Goal: Task Accomplishment & Management: Use online tool/utility

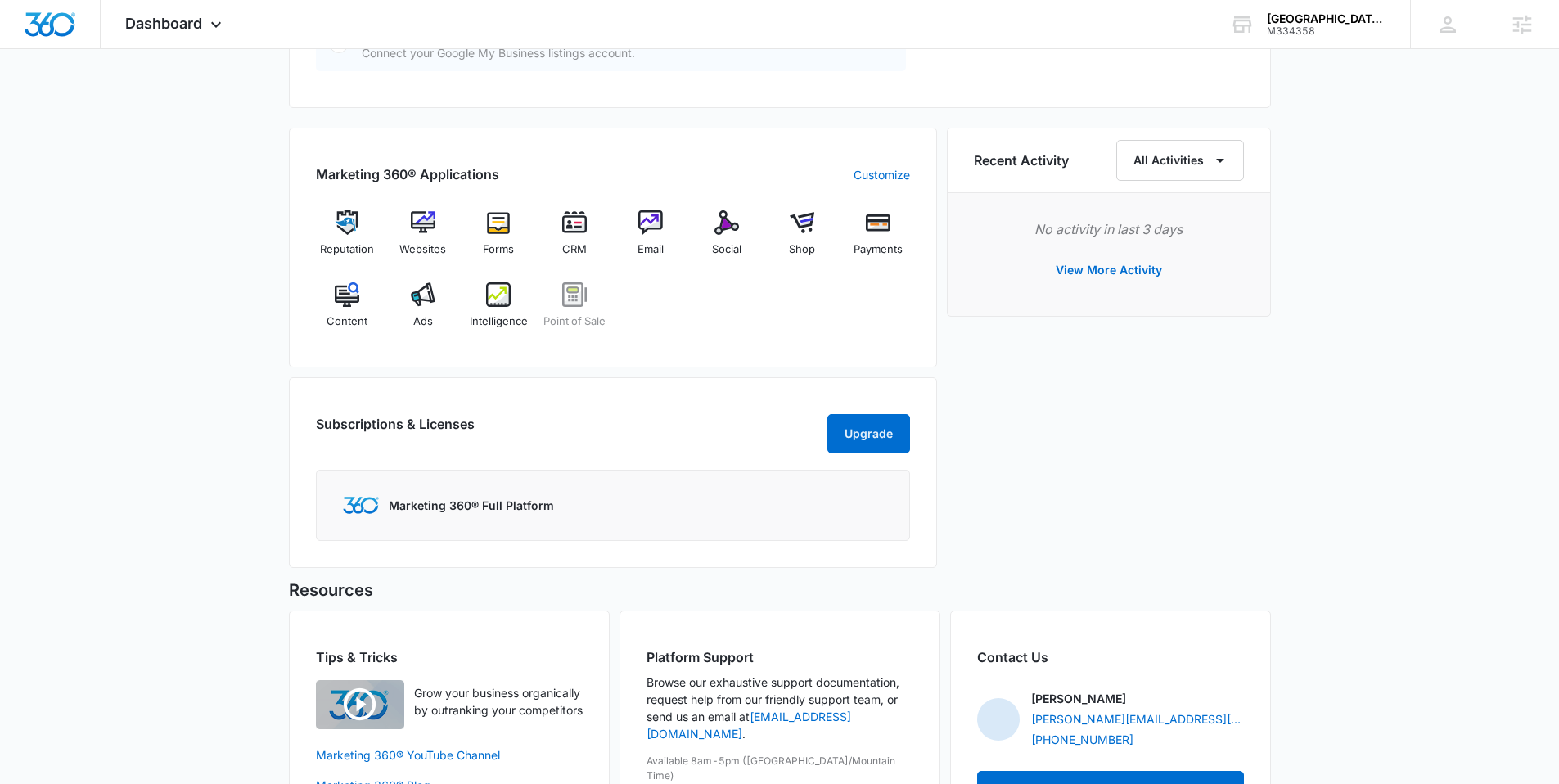
scroll to position [1055, 0]
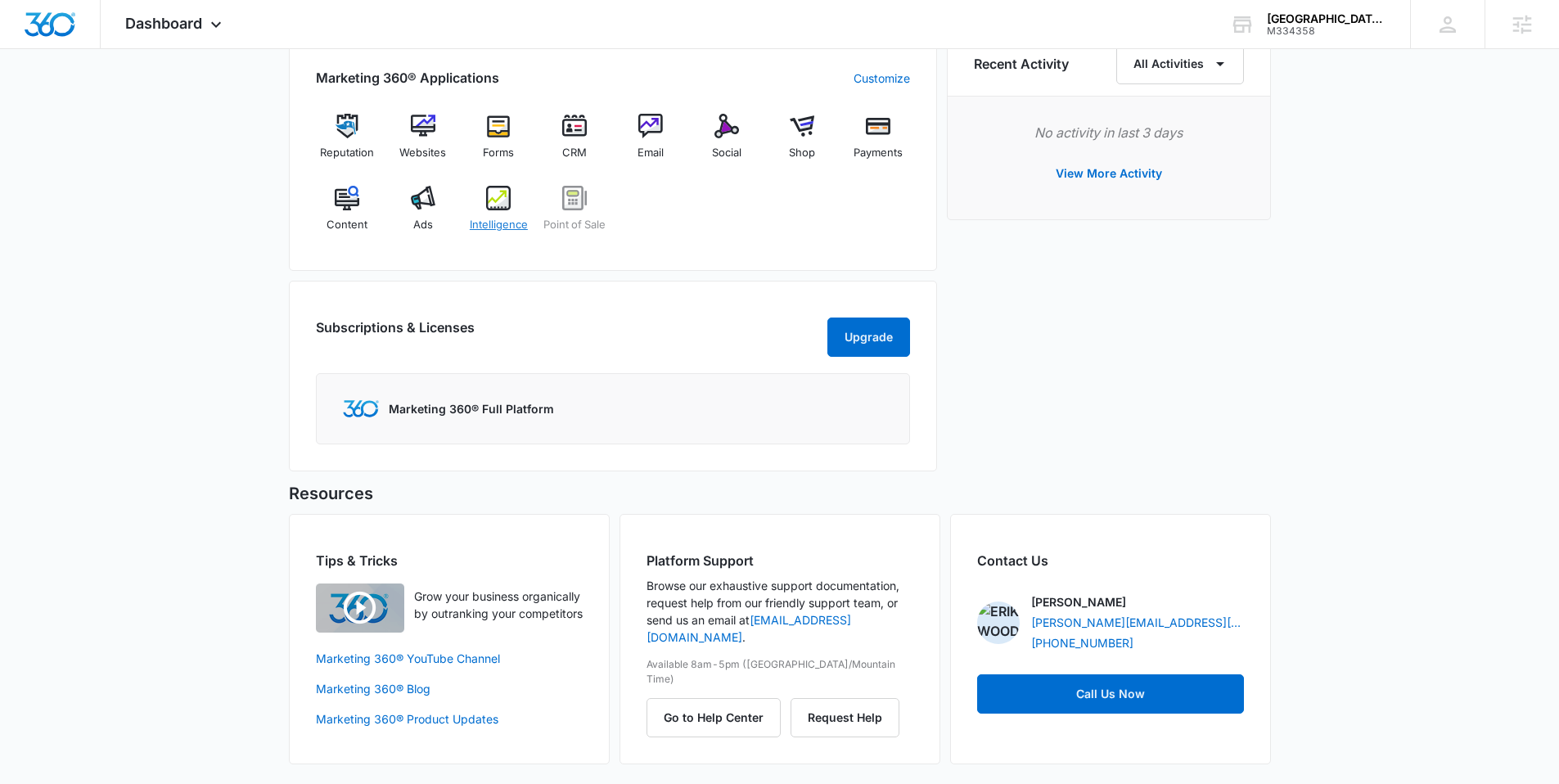
click at [493, 217] on span "Intelligence" at bounding box center [499, 225] width 58 height 16
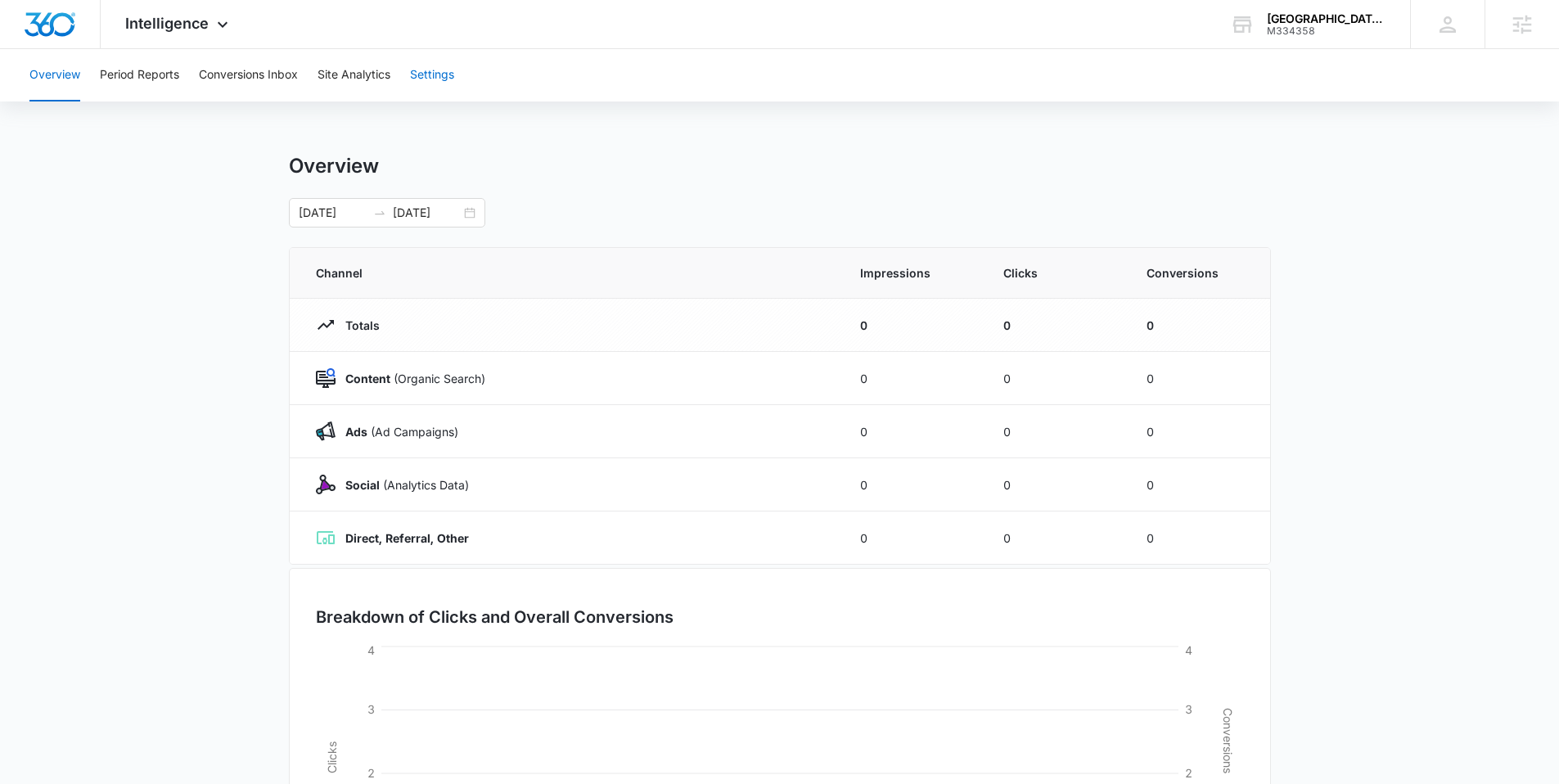
click at [445, 66] on button "Settings" at bounding box center [432, 75] width 44 height 52
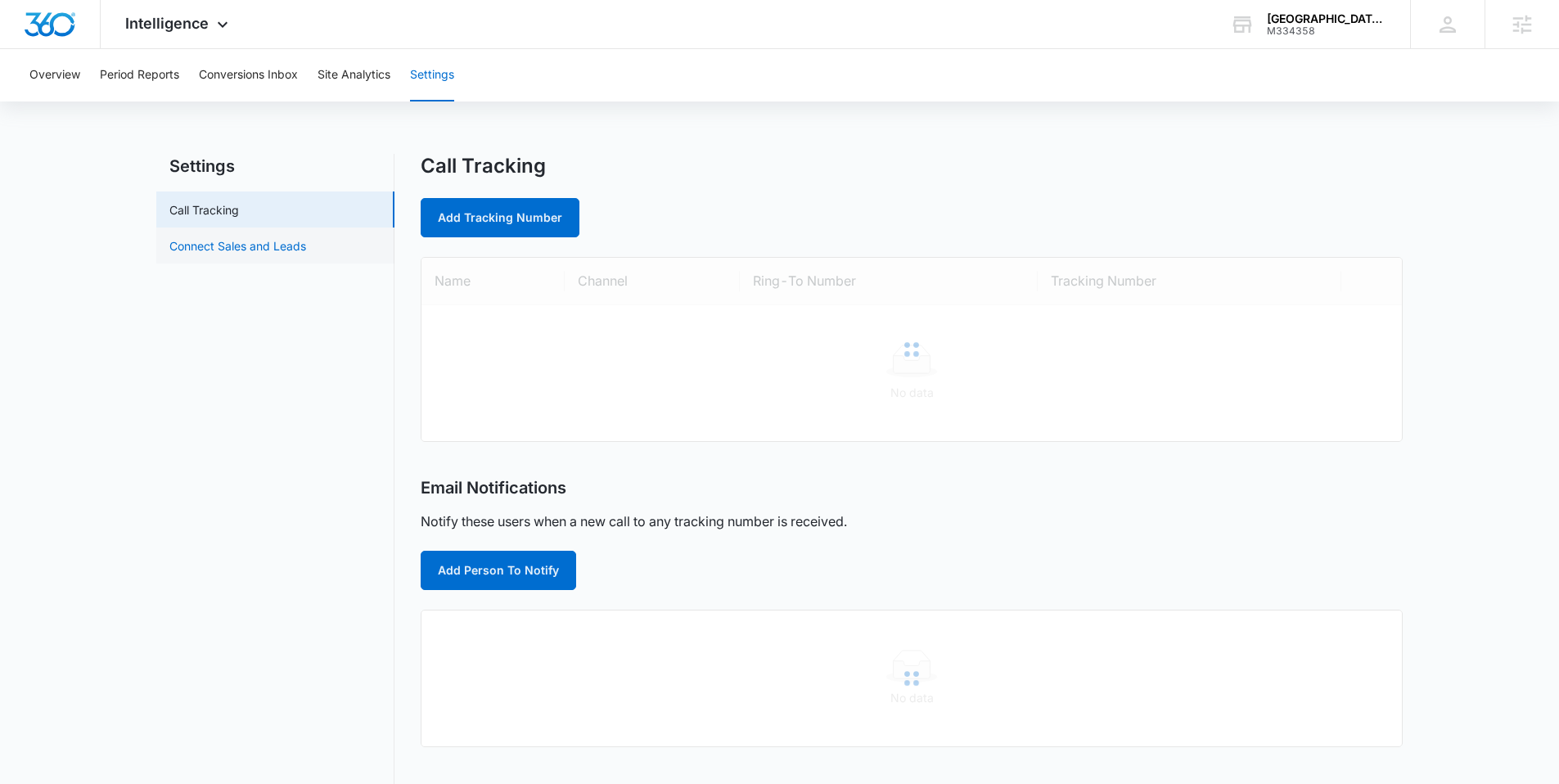
click at [231, 251] on link "Connect Sales and Leads" at bounding box center [238, 246] width 137 height 17
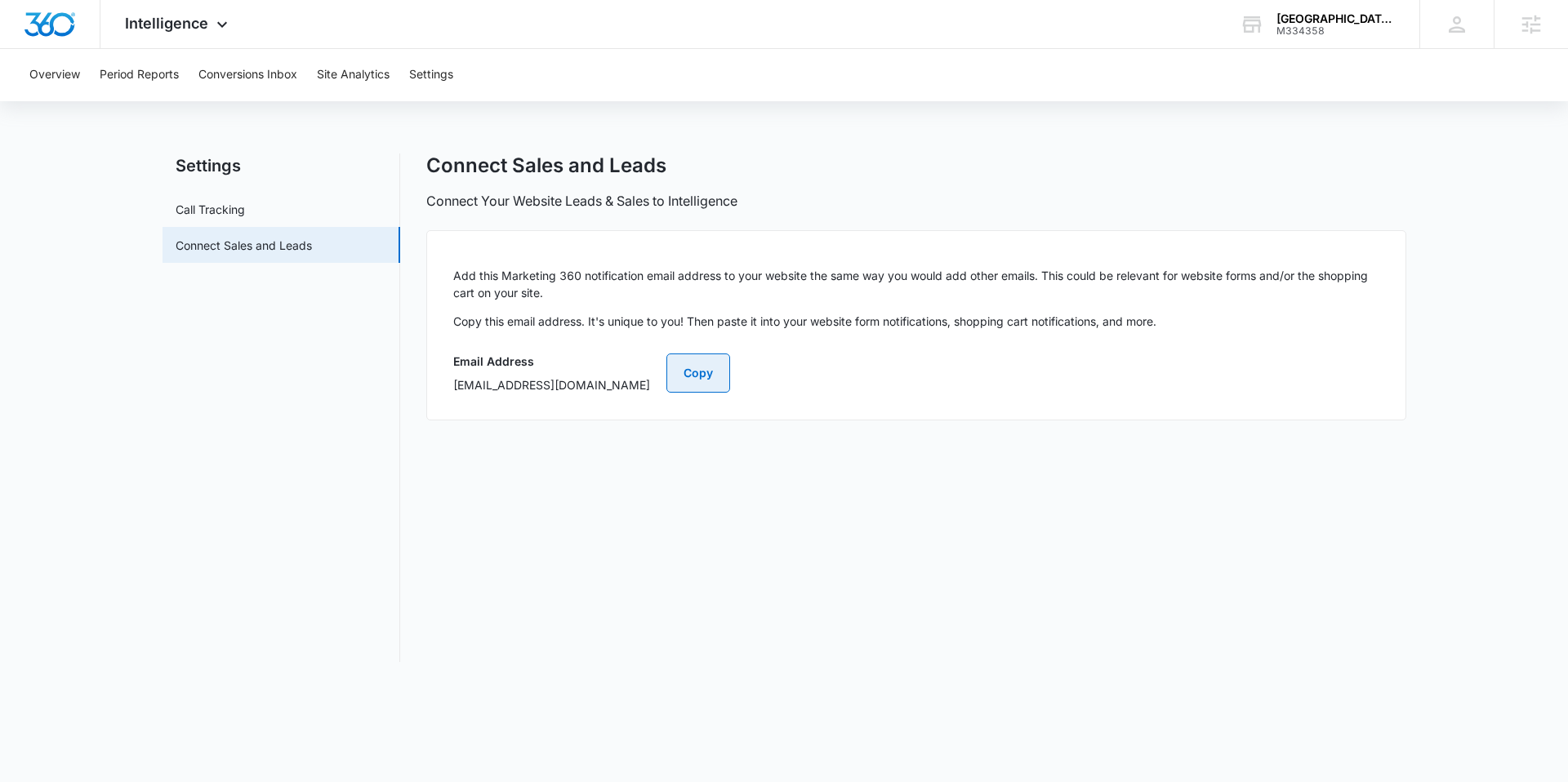
click at [730, 367] on button "Copy" at bounding box center [698, 372] width 64 height 39
